Goal: Task Accomplishment & Management: Manage account settings

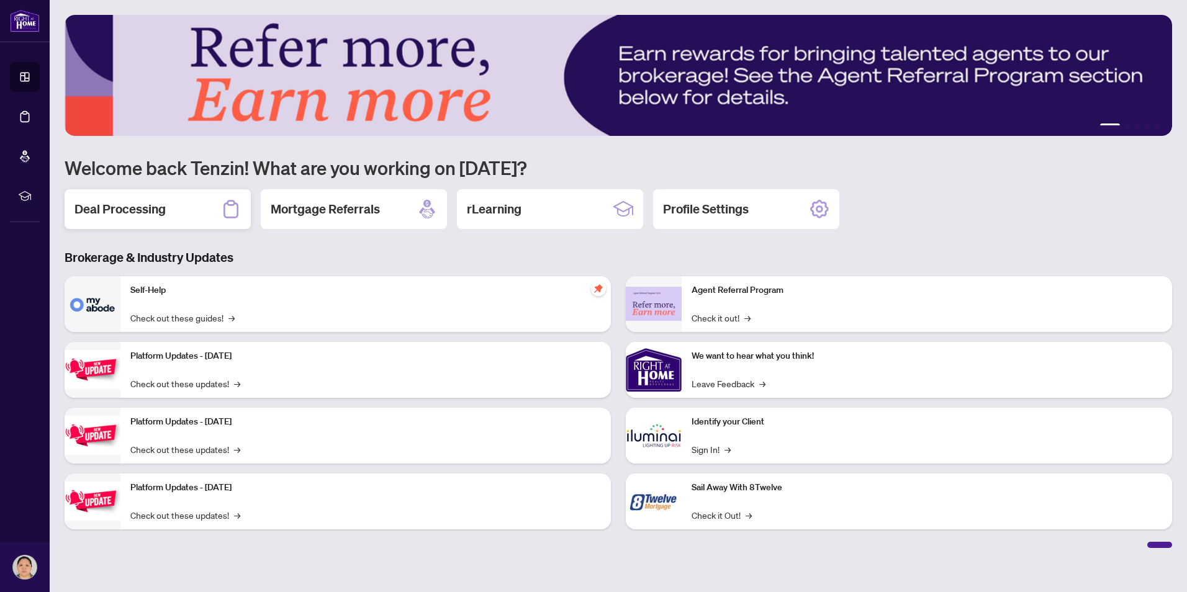
click at [157, 213] on h2 "Deal Processing" at bounding box center [119, 208] width 91 height 17
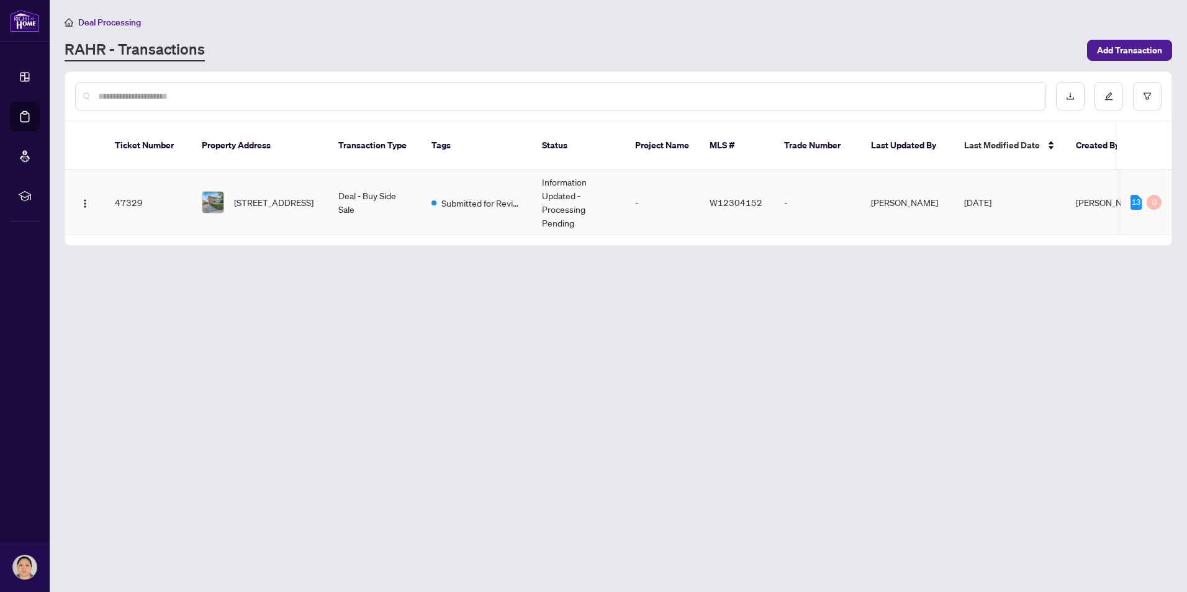
click at [239, 195] on span "[STREET_ADDRESS]" at bounding box center [273, 202] width 79 height 14
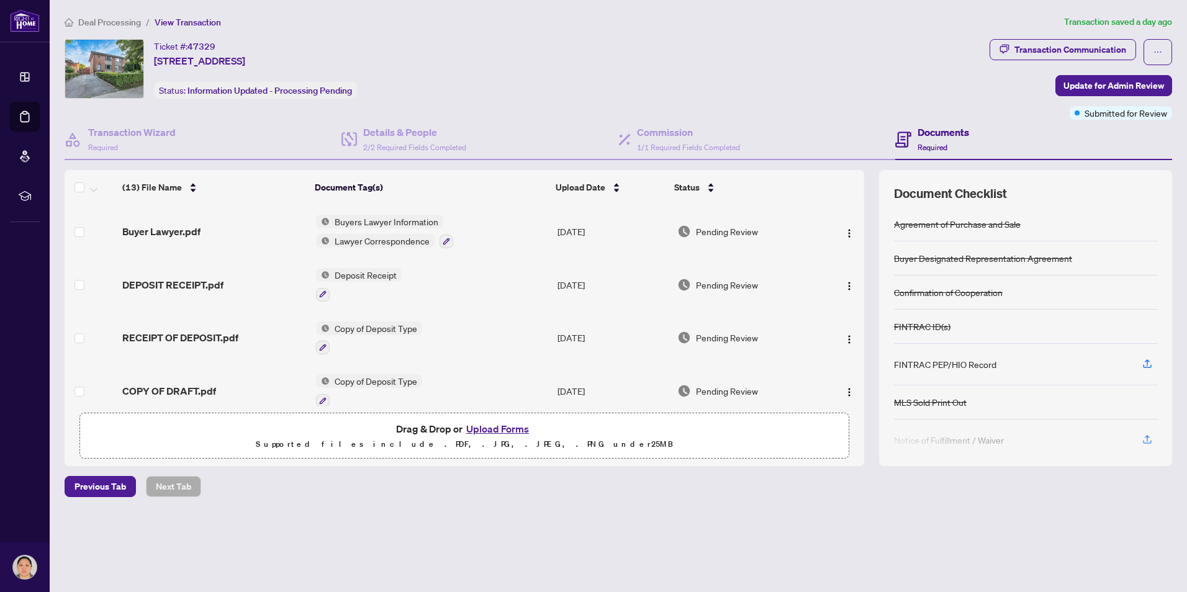
click at [495, 433] on button "Upload Forms" at bounding box center [497, 429] width 70 height 16
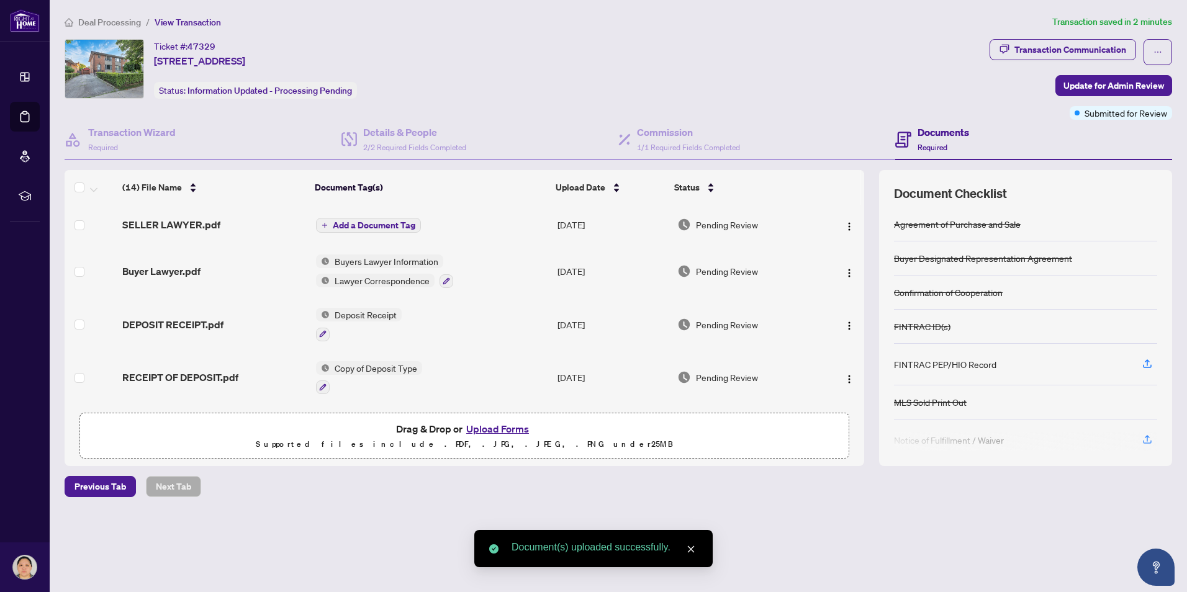
click at [377, 229] on span "Add a Document Tag" at bounding box center [374, 225] width 83 height 9
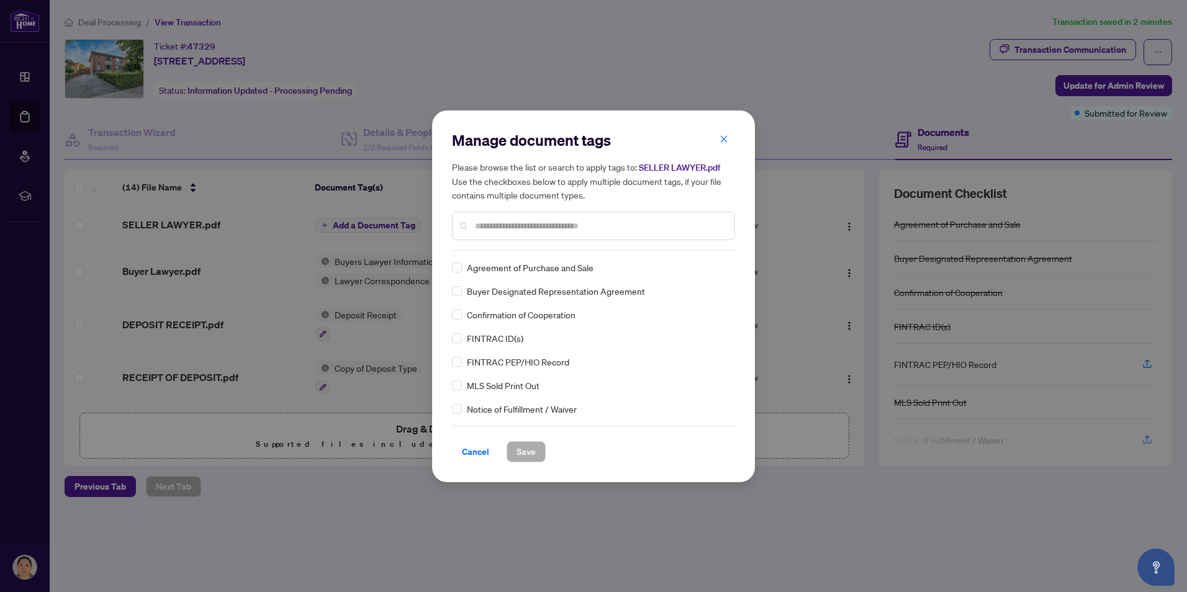
click at [505, 248] on div "Manage document tags Please browse the list or search to apply tags to: SELLER …" at bounding box center [593, 190] width 283 height 120
click at [497, 228] on input "text" at bounding box center [599, 226] width 249 height 14
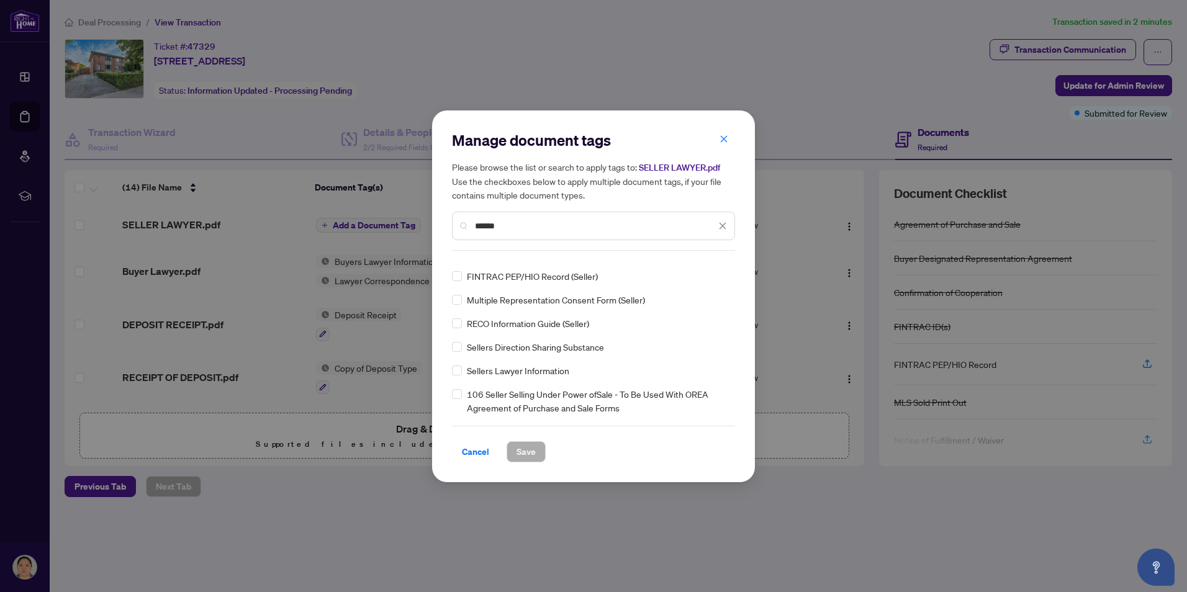
type input "******"
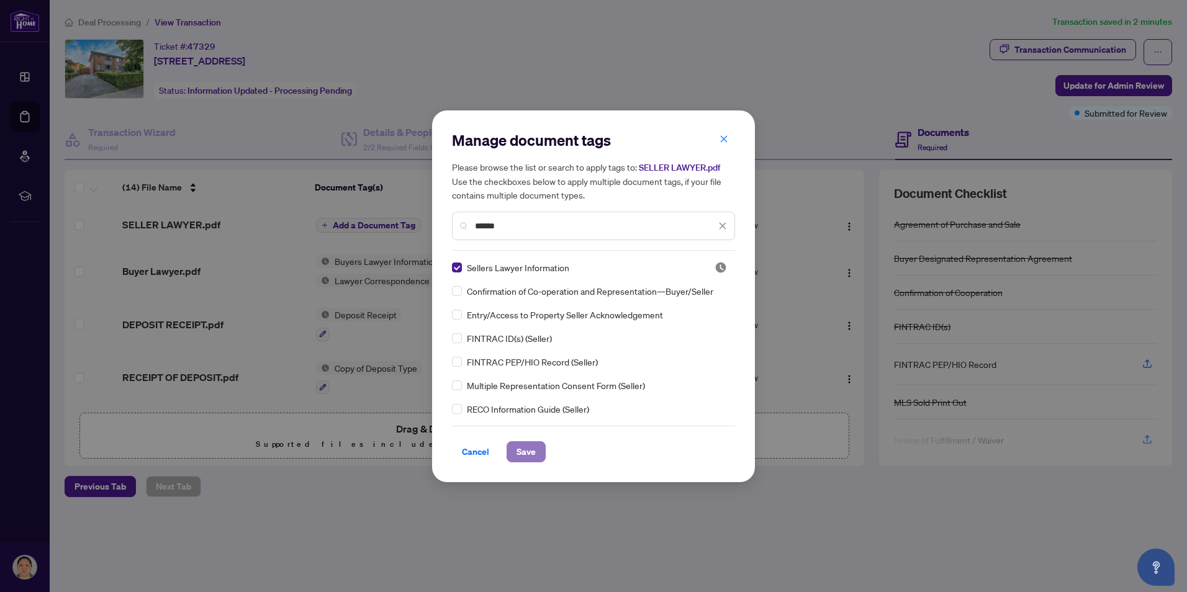
click at [534, 449] on span "Save" at bounding box center [525, 452] width 19 height 20
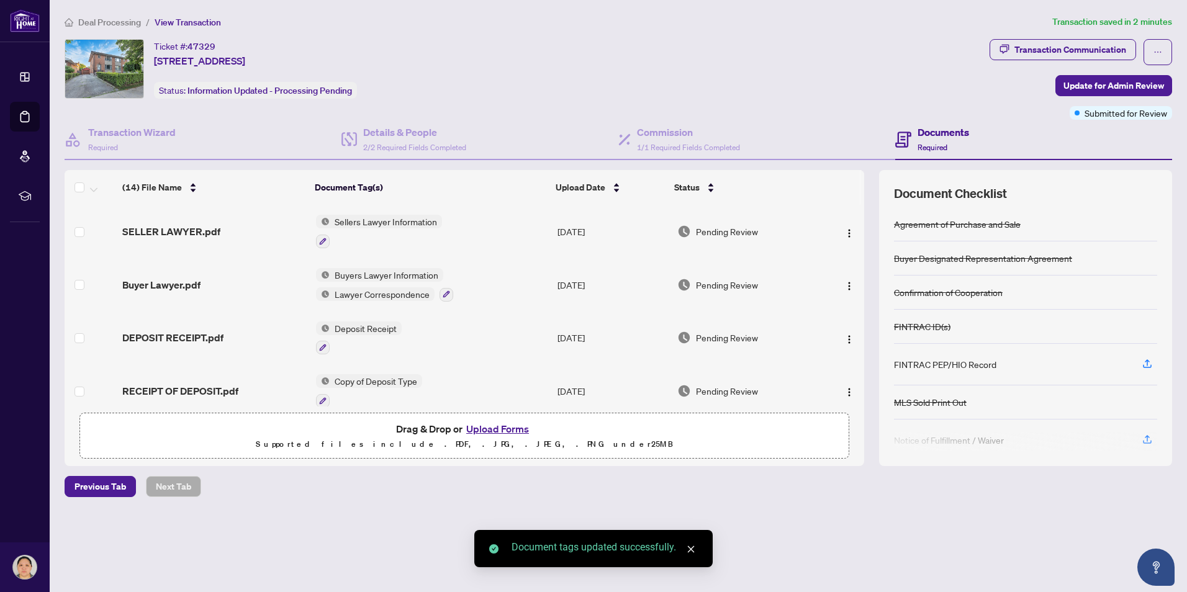
click at [688, 547] on icon "close" at bounding box center [690, 549] width 9 height 9
